Goal: Find specific page/section: Find specific page/section

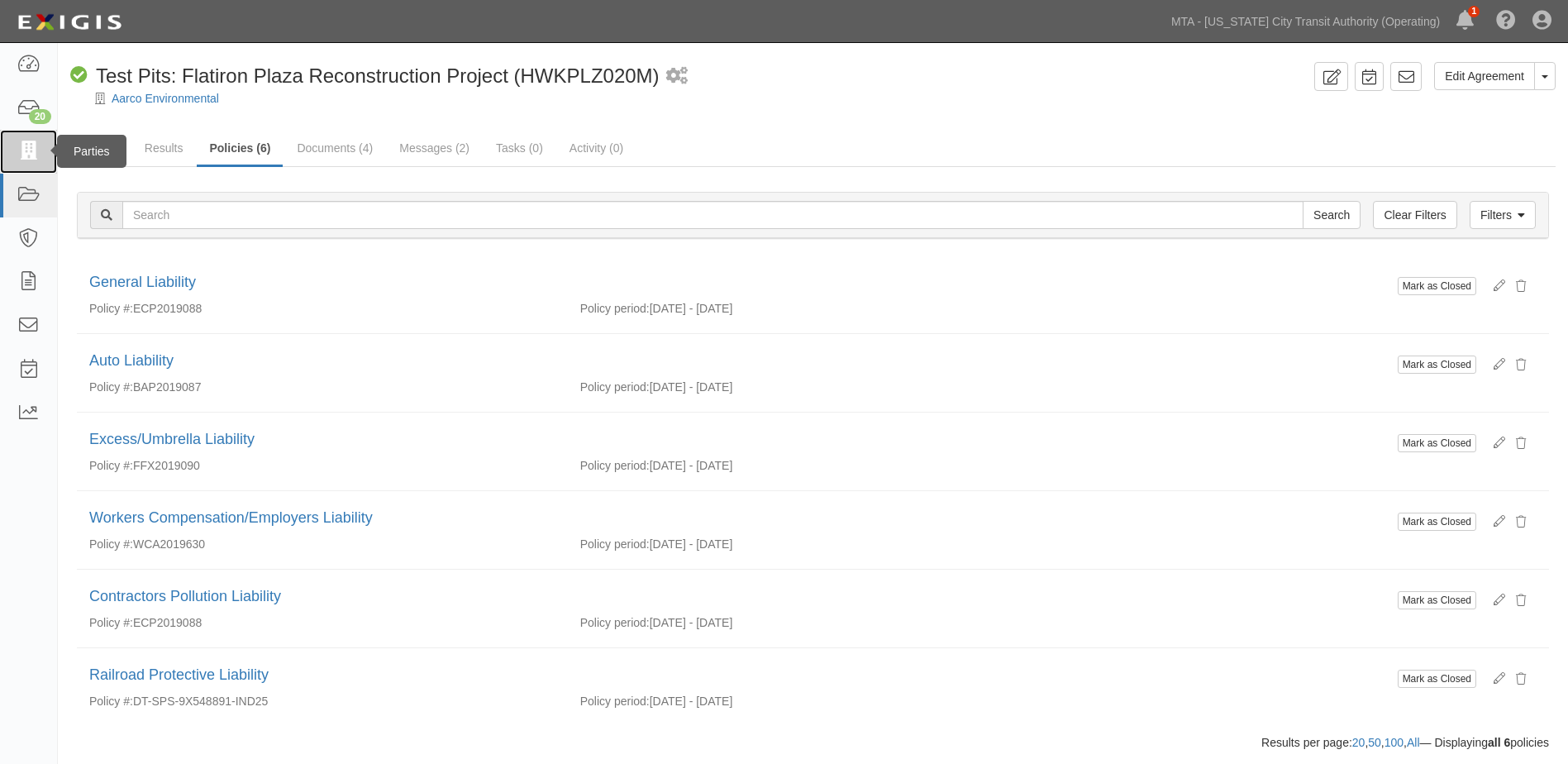
click at [33, 152] on icon at bounding box center [28, 152] width 23 height 19
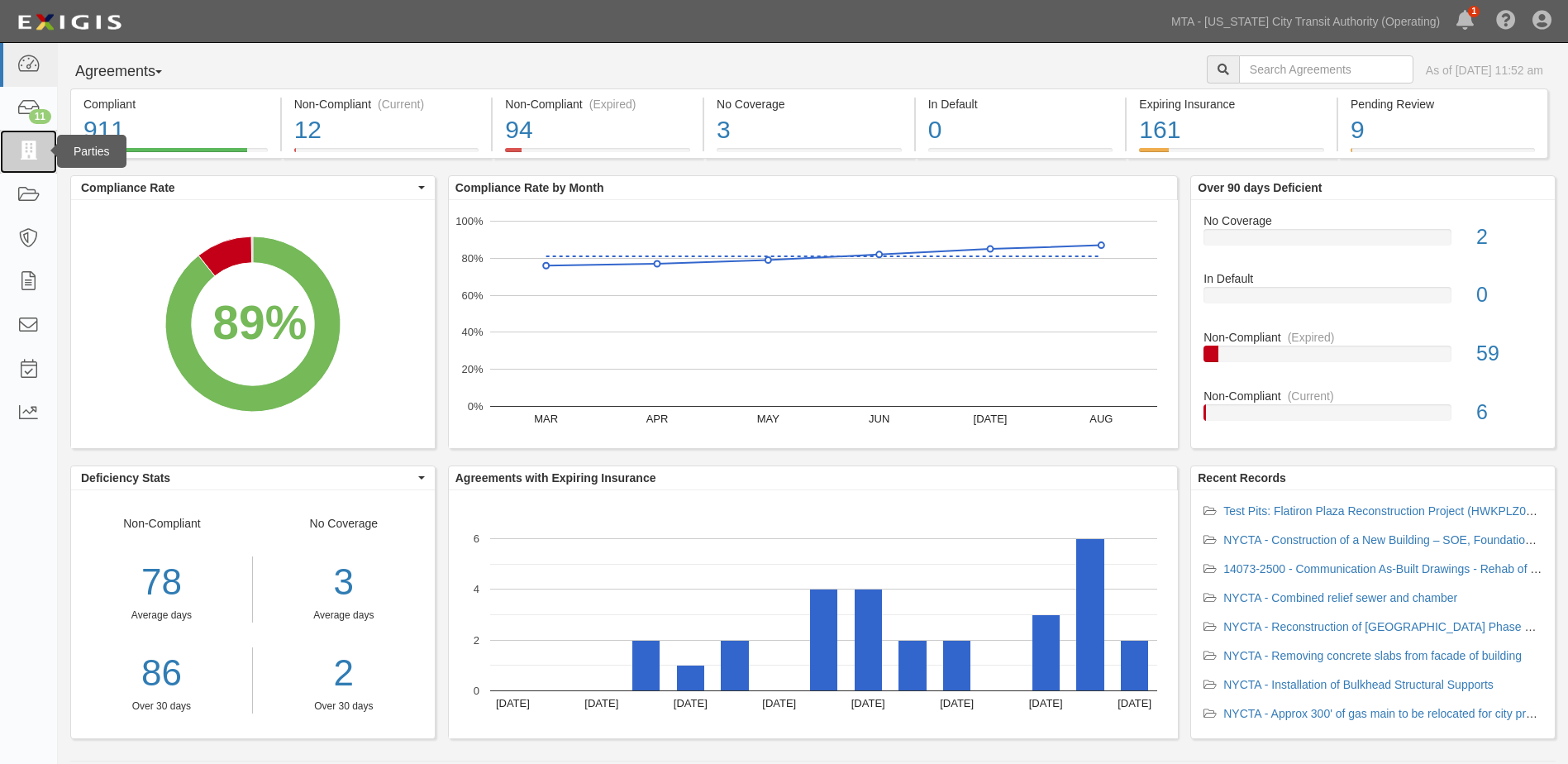
click at [21, 146] on icon at bounding box center [28, 152] width 23 height 19
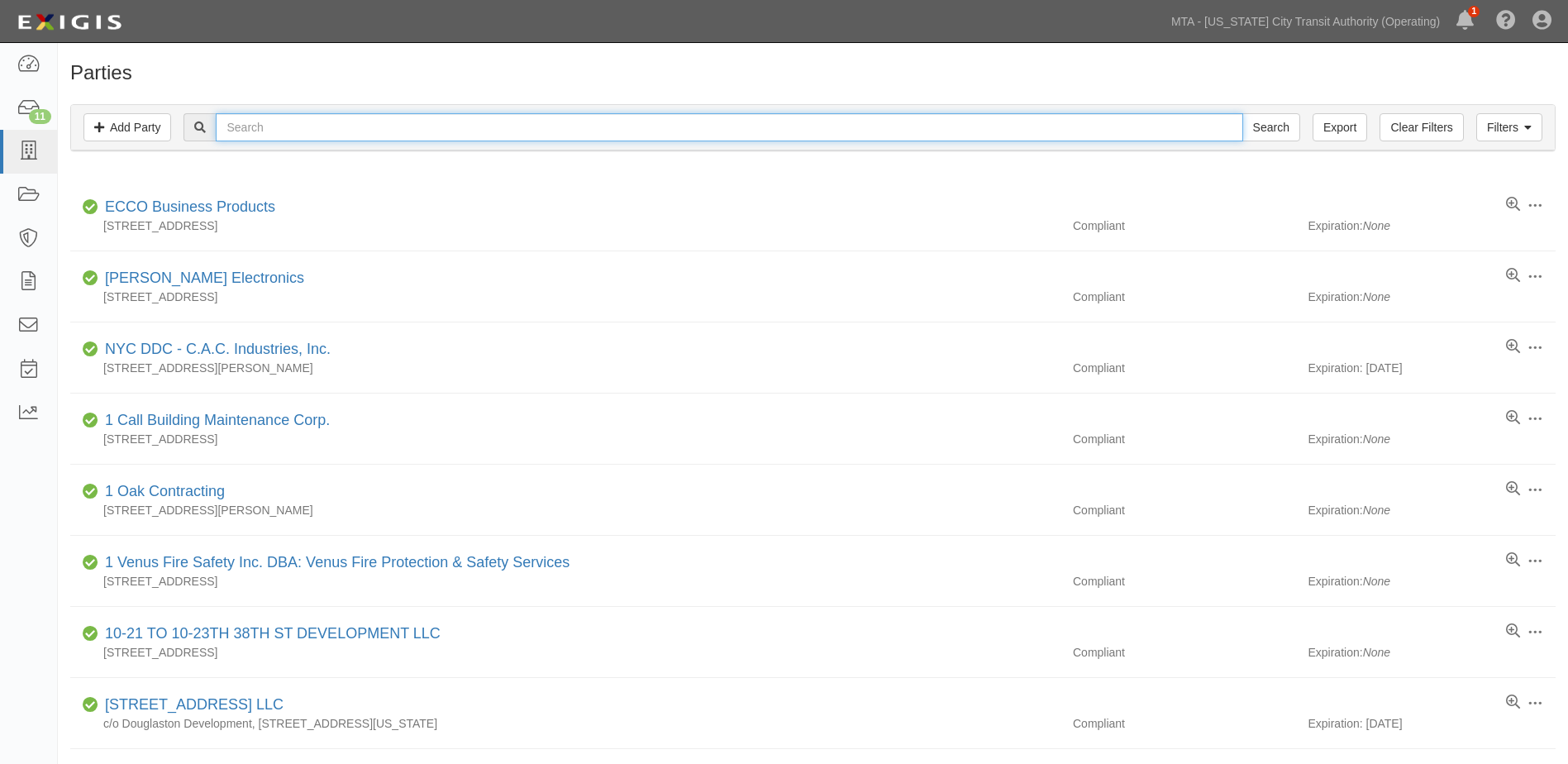
click at [442, 139] on input "text" at bounding box center [729, 127] width 1027 height 28
type input "Atlantis"
click at [1243, 113] on input "Search" at bounding box center [1271, 127] width 57 height 28
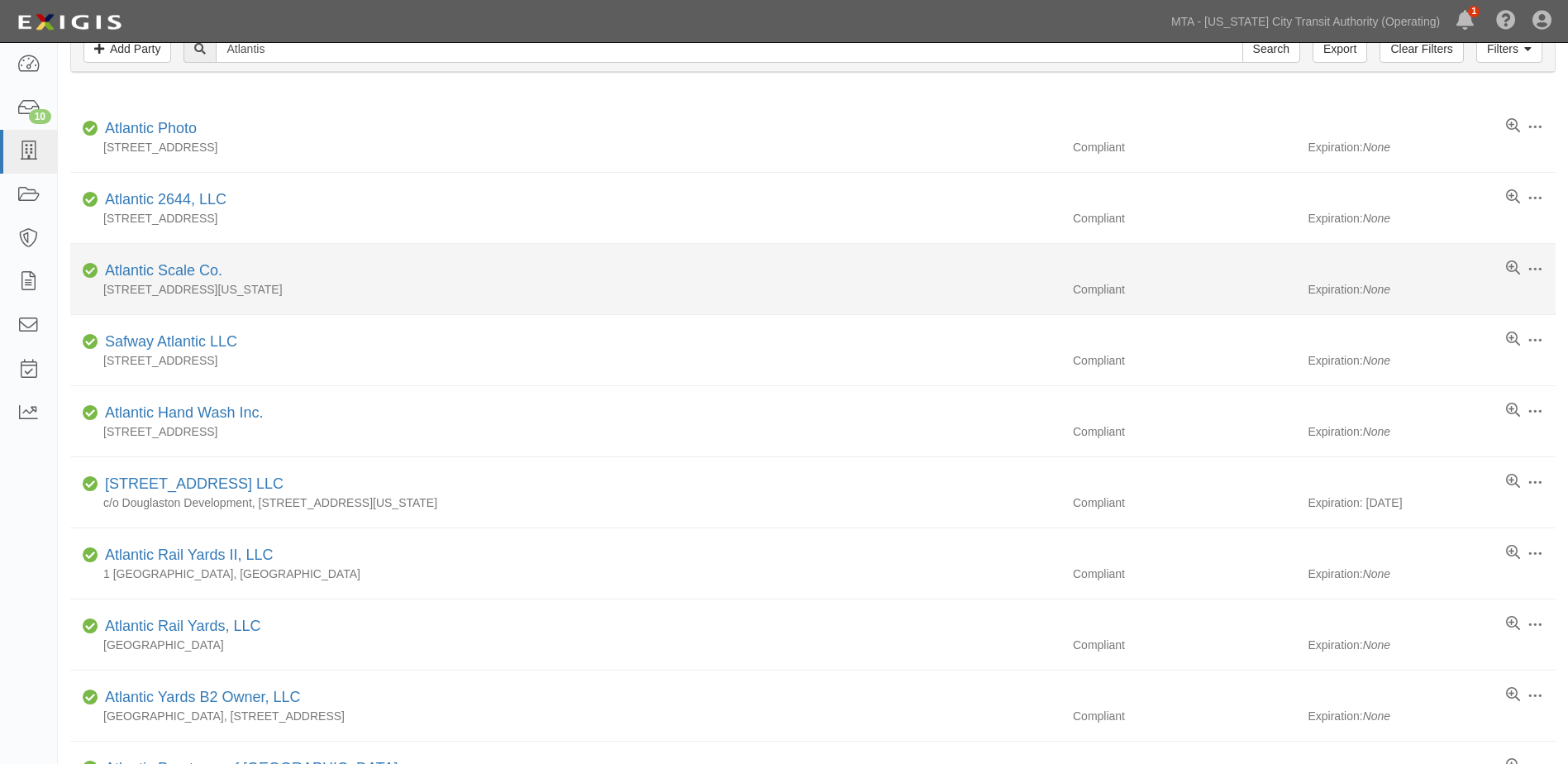
scroll to position [51, 0]
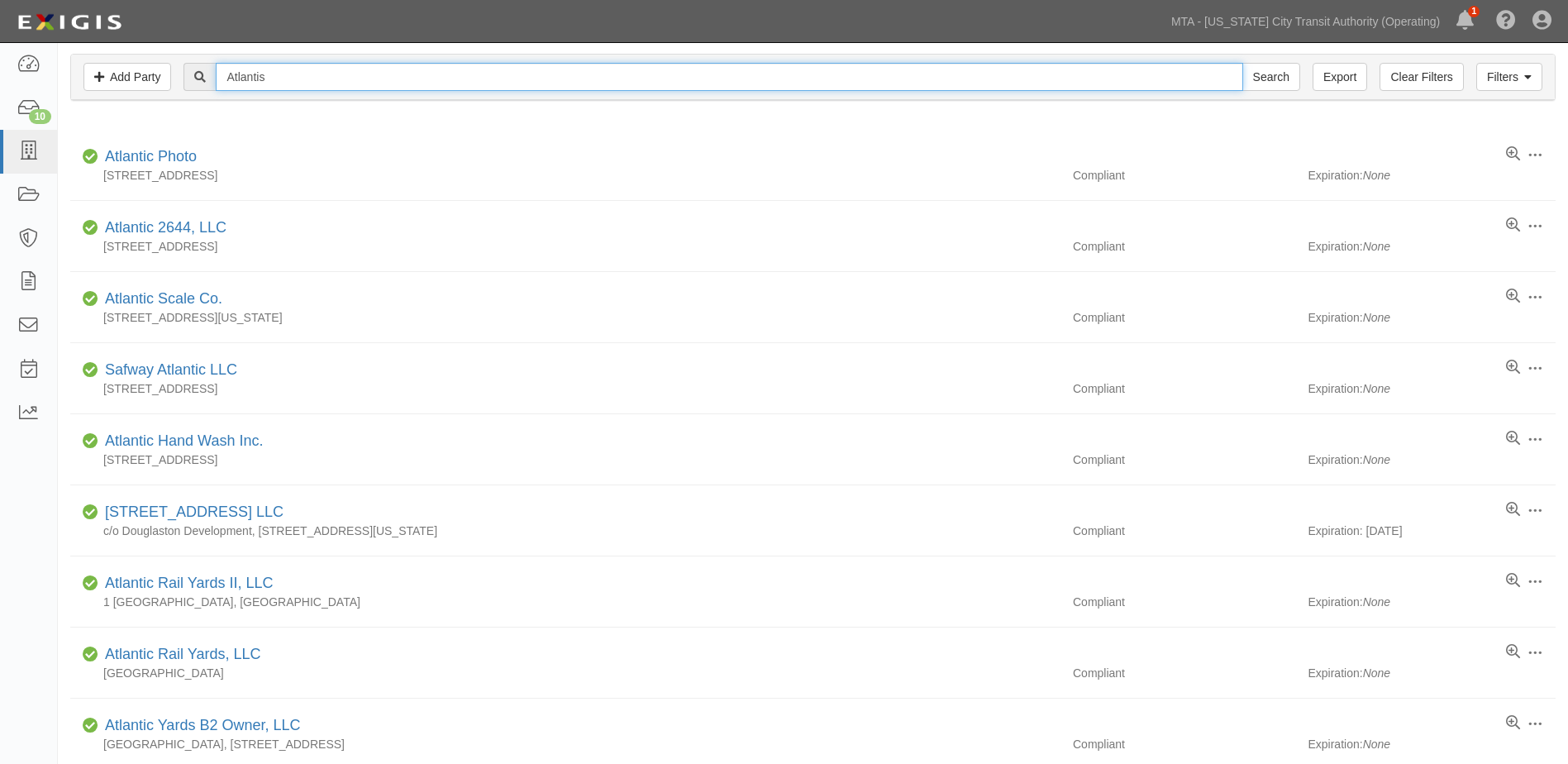
click at [332, 82] on input "Atlantis" at bounding box center [729, 77] width 1027 height 28
type input "A"
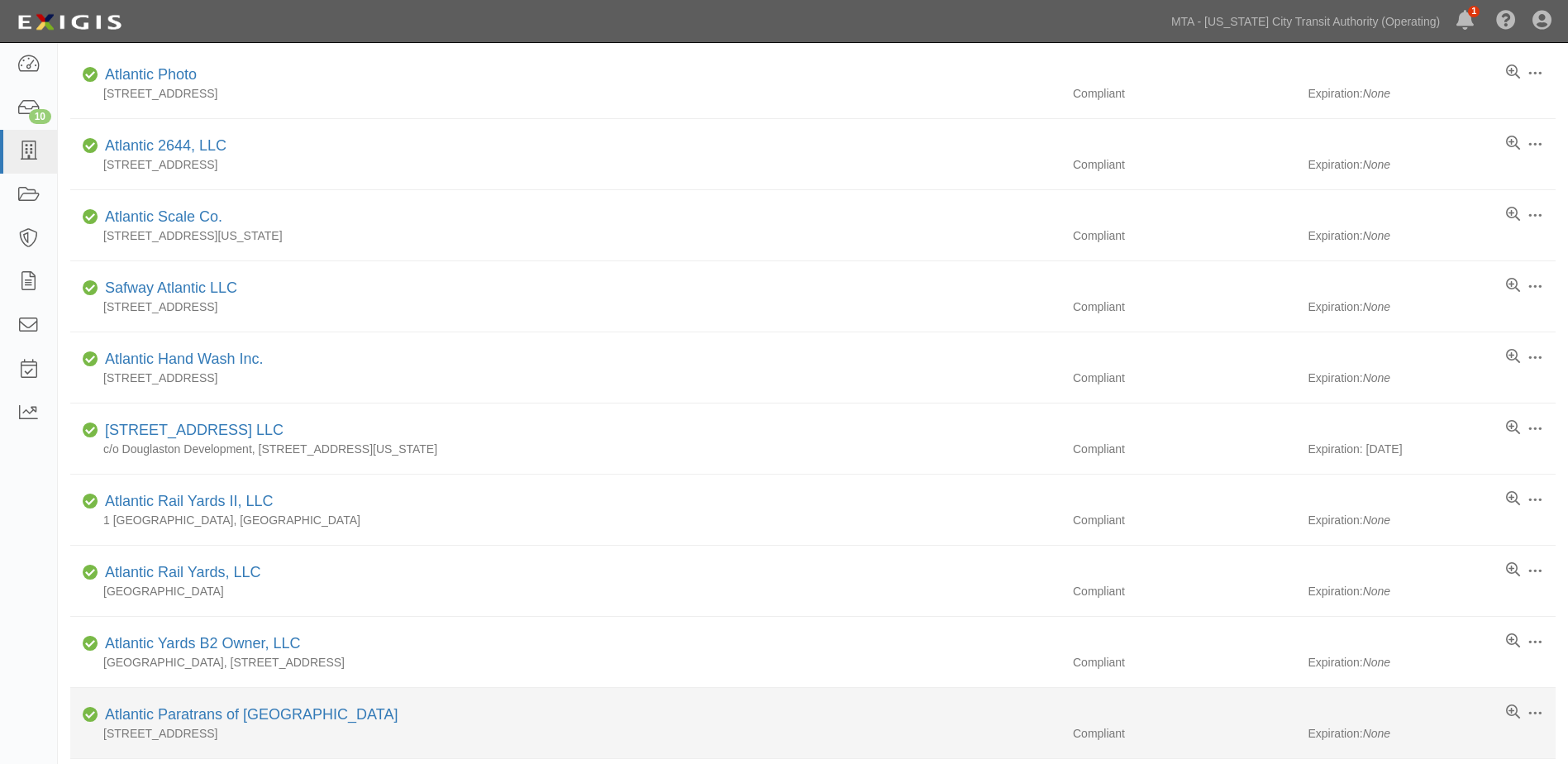
scroll to position [0, 0]
